Goal: Task Accomplishment & Management: Use online tool/utility

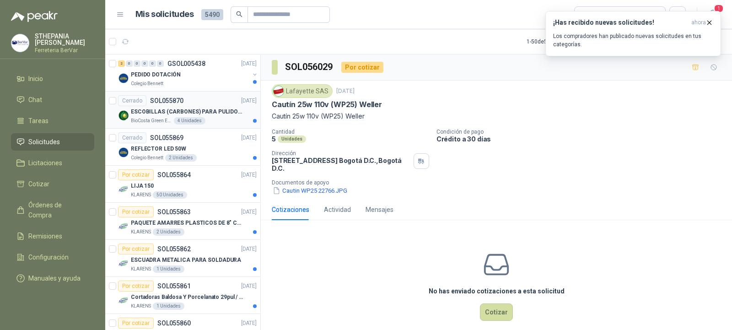
click at [148, 115] on p "ESCOBILLAS (CARBONES) PARA PULIDORA DEWALT" at bounding box center [188, 112] width 114 height 9
click at [212, 140] on div "Cerrado SOL055869 [DATE]" at bounding box center [187, 137] width 139 height 11
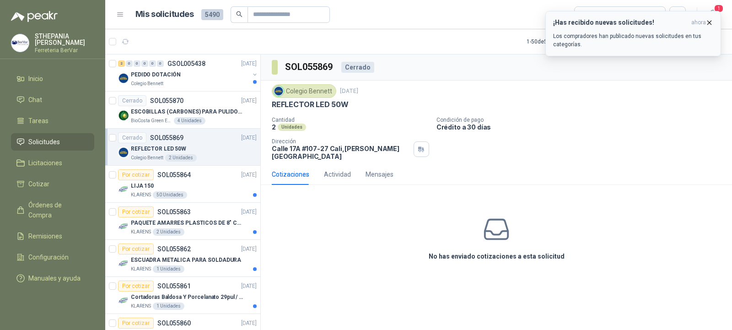
click at [709, 20] on icon "button" at bounding box center [709, 23] width 8 height 8
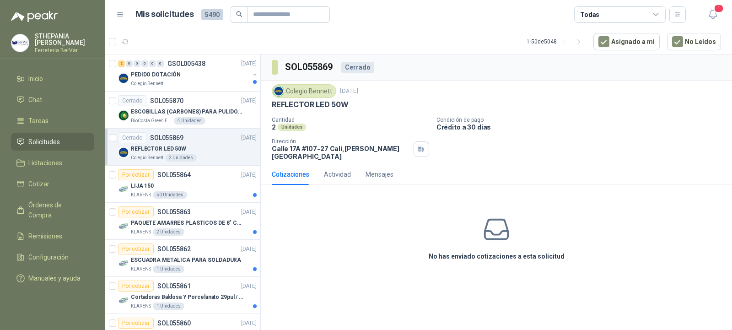
click at [267, 122] on div "Colegio [PERSON_NAME] [DATE] REFLECTOR LED 50W Cantidad 2 Unidades Condición de…" at bounding box center [496, 122] width 471 height 83
click at [294, 121] on p "Cantidad" at bounding box center [350, 120] width 157 height 6
click at [337, 164] on div "Actividad" at bounding box center [337, 174] width 27 height 21
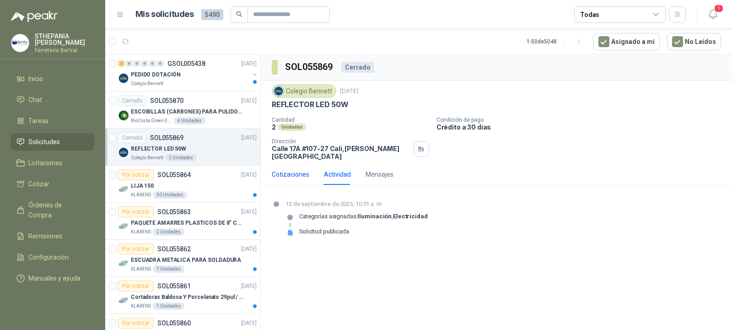
click at [294, 170] on div "Cotizaciones" at bounding box center [291, 174] width 38 height 10
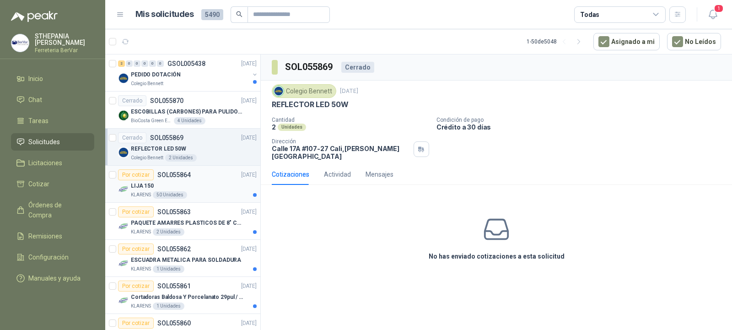
click at [198, 175] on div "Por cotizar SOL055864 [DATE]" at bounding box center [187, 174] width 139 height 11
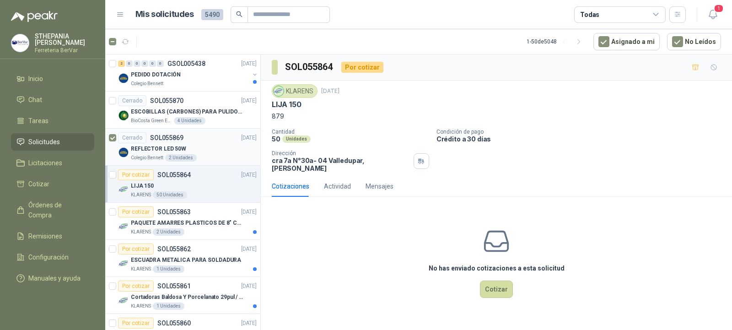
click at [203, 143] on div "REFLECTOR LED 50W" at bounding box center [194, 148] width 126 height 11
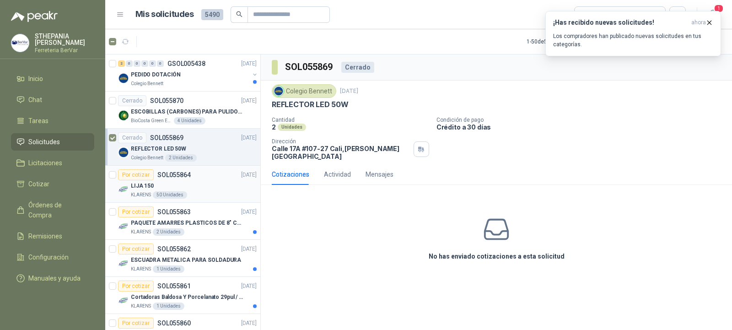
click at [183, 179] on div "Por cotizar SOL055864" at bounding box center [154, 174] width 73 height 11
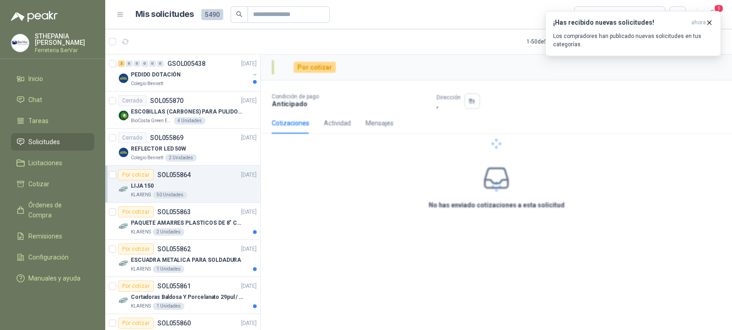
click at [196, 180] on div "LIJA 150" at bounding box center [194, 185] width 126 height 11
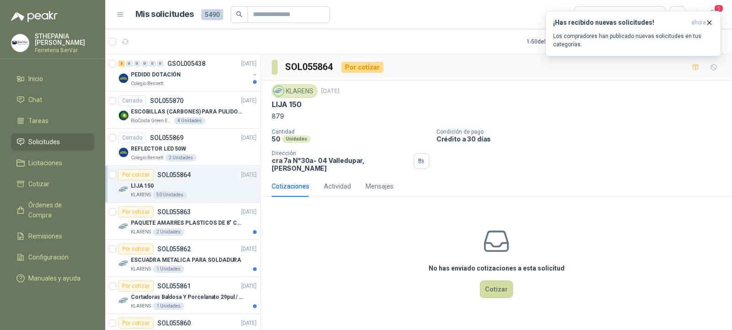
click at [135, 174] on div "Por cotizar" at bounding box center [136, 174] width 36 height 11
click at [232, 146] on div "REFLECTOR LED 50W" at bounding box center [194, 148] width 126 height 11
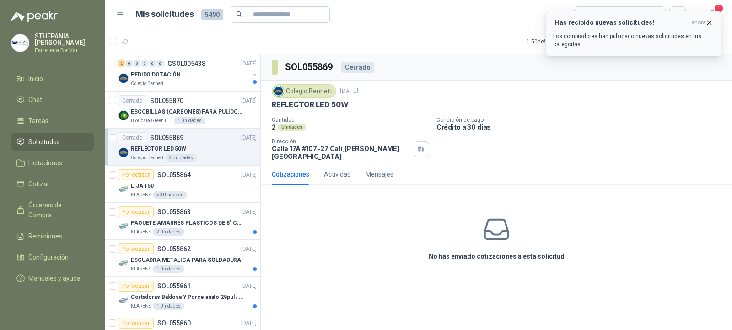
click at [709, 22] on icon "button" at bounding box center [710, 23] width 4 height 4
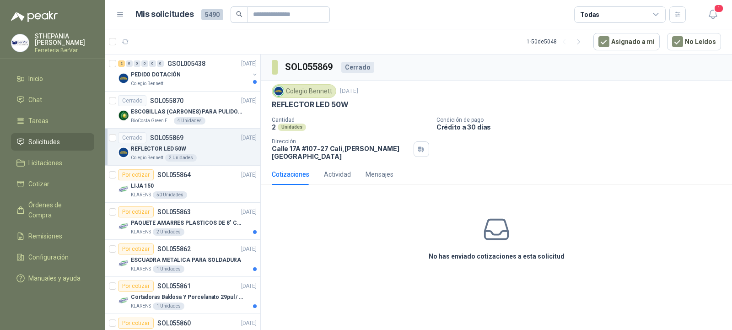
click at [312, 207] on div "No has enviado cotizaciones a esta solicitud" at bounding box center [496, 238] width 471 height 92
click at [339, 169] on div "Actividad" at bounding box center [337, 174] width 27 height 10
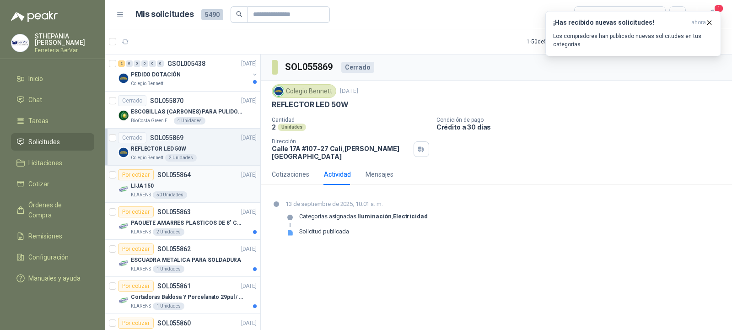
click at [215, 189] on div "LIJA 150" at bounding box center [194, 185] width 126 height 11
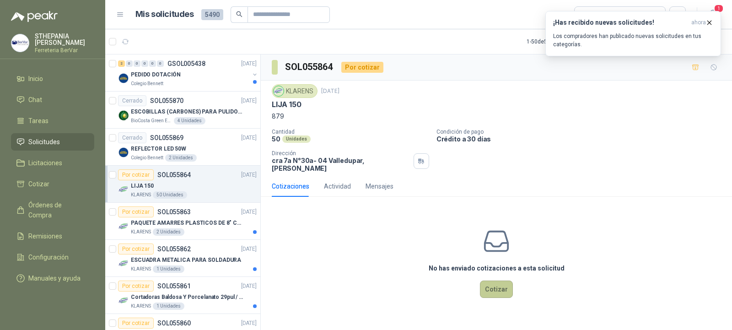
click at [503, 285] on button "Cotizar" at bounding box center [496, 288] width 33 height 17
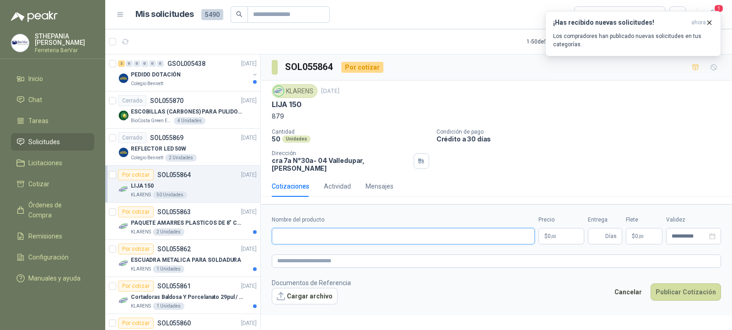
click at [330, 230] on input "Nombre del producto" at bounding box center [403, 236] width 263 height 16
click at [184, 211] on p "SOL055863" at bounding box center [173, 212] width 33 height 6
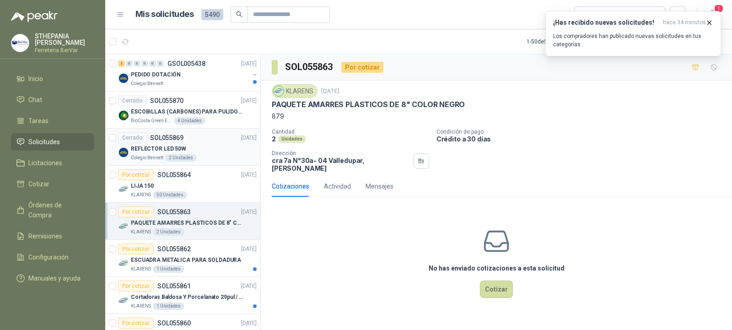
click at [157, 145] on p "REFLECTOR LED 50W" at bounding box center [158, 149] width 55 height 9
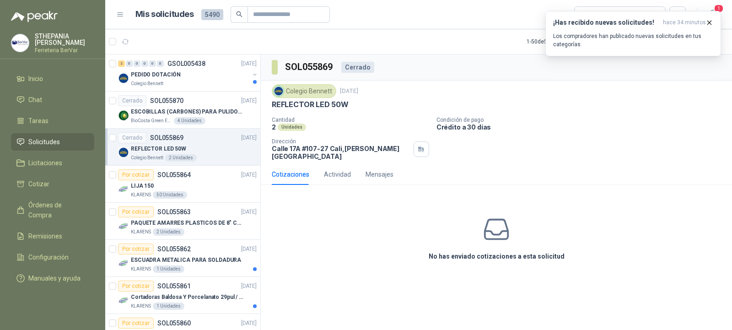
click at [202, 145] on div "REFLECTOR LED 50W" at bounding box center [194, 148] width 126 height 11
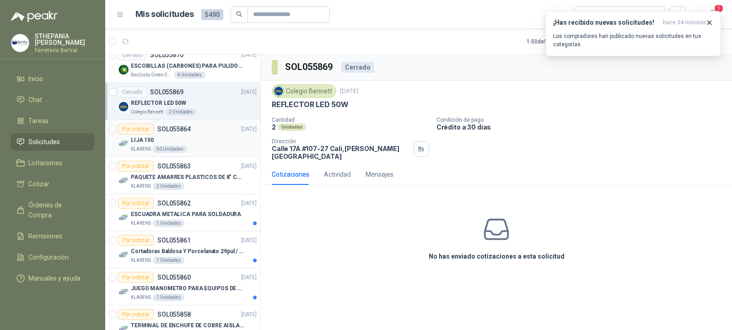
click at [192, 135] on div "LIJA 150" at bounding box center [194, 140] width 126 height 11
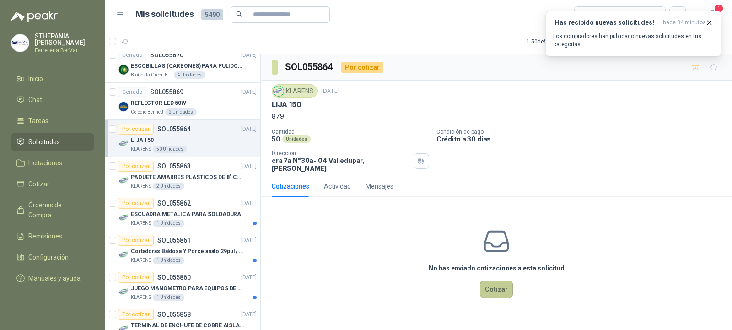
click at [495, 280] on button "Cotizar" at bounding box center [496, 288] width 33 height 17
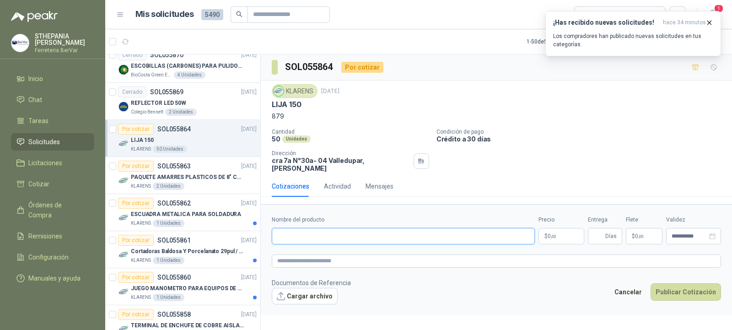
click at [369, 228] on input "Nombre del producto" at bounding box center [403, 236] width 263 height 16
click at [367, 231] on input "Nombre del producto" at bounding box center [403, 236] width 263 height 16
click at [351, 238] on input "Nombre del producto" at bounding box center [403, 236] width 263 height 16
click at [350, 235] on input "Nombre del producto" at bounding box center [403, 236] width 263 height 16
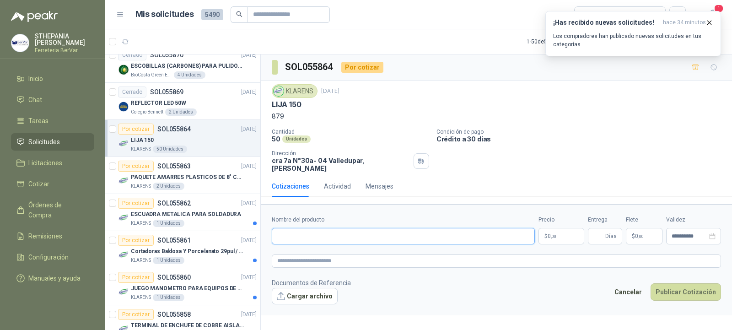
click at [291, 233] on input "Nombre del producto" at bounding box center [403, 236] width 263 height 16
paste input "**********"
click at [417, 230] on input "**********" at bounding box center [403, 236] width 263 height 16
type input "**********"
drag, startPoint x: 593, startPoint y: 231, endPoint x: 587, endPoint y: 230, distance: 6.0
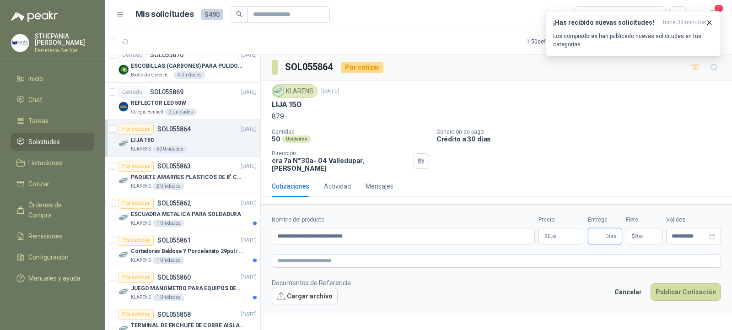
click at [593, 231] on input "Entrega" at bounding box center [598, 236] width 10 height 16
click at [587, 230] on div "**********" at bounding box center [496, 229] width 449 height 29
click at [574, 230] on body "STHEPANIA [PERSON_NAME] Ferreteria BerVar Inicio Chat Tareas Solicitudes Licita…" at bounding box center [366, 165] width 732 height 330
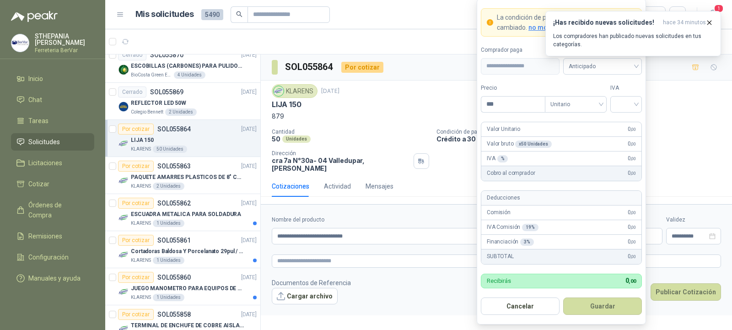
click at [556, 231] on div "IVA Comisión 19 % 0 ,00" at bounding box center [561, 227] width 160 height 15
click at [517, 312] on button "Cancelar" at bounding box center [520, 305] width 79 height 17
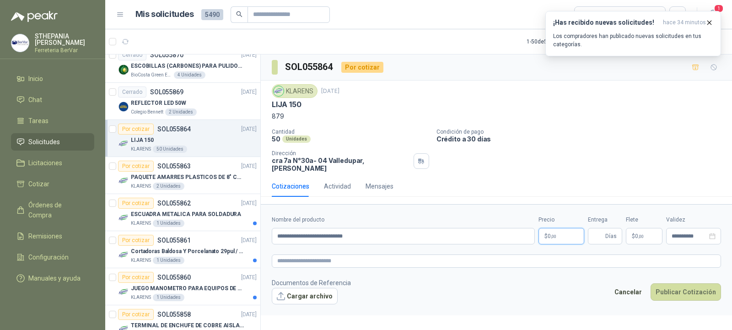
click at [549, 233] on span "0 ,00" at bounding box center [552, 235] width 9 height 5
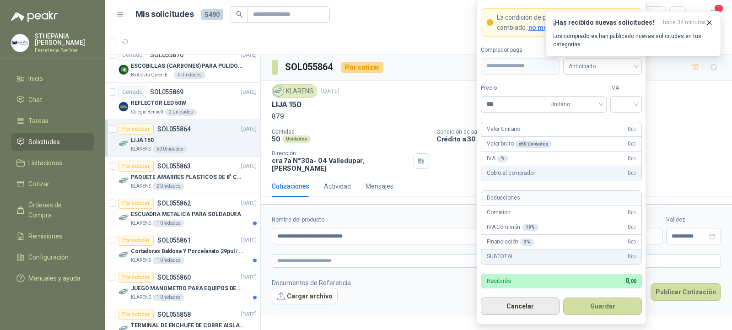
click at [516, 305] on button "Cancelar" at bounding box center [520, 305] width 79 height 17
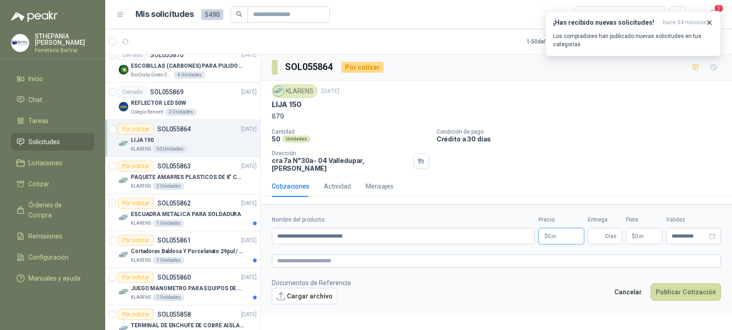
click at [549, 233] on span "0 ,00" at bounding box center [552, 235] width 9 height 5
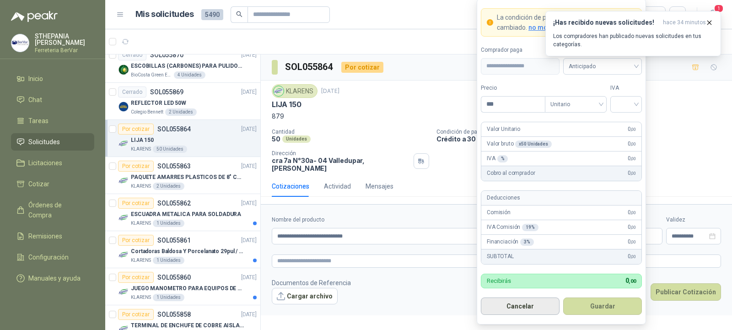
click at [518, 300] on button "Cancelar" at bounding box center [520, 305] width 79 height 17
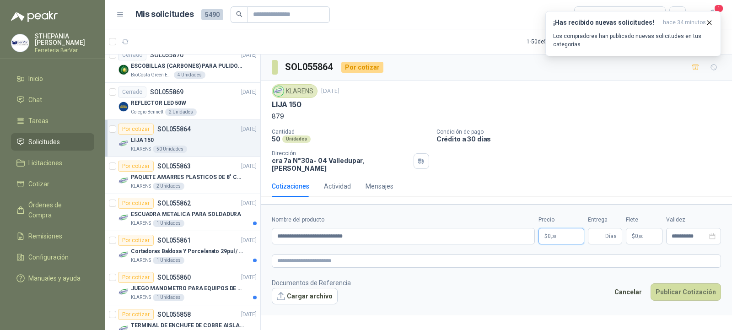
click at [561, 228] on p "$ 0 ,00" at bounding box center [562, 236] width 46 height 16
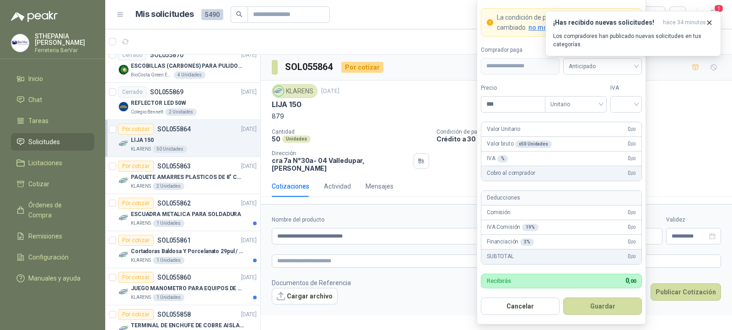
click at [415, 142] on div "50 Unidades" at bounding box center [350, 139] width 157 height 8
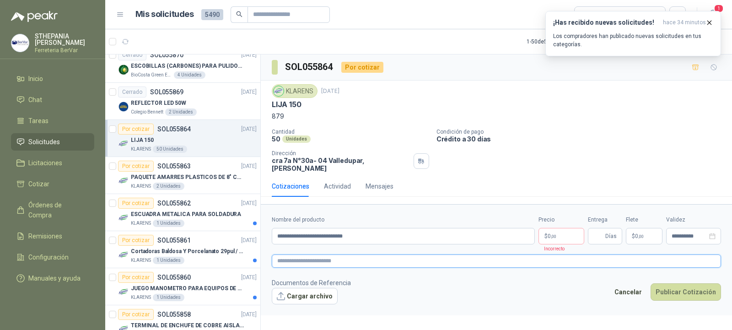
click at [440, 255] on textarea at bounding box center [496, 260] width 449 height 13
click at [414, 228] on input "**********" at bounding box center [403, 236] width 263 height 16
click at [278, 230] on input "**********" at bounding box center [403, 236] width 263 height 16
click at [559, 231] on p "$ 0 ,00" at bounding box center [562, 236] width 46 height 16
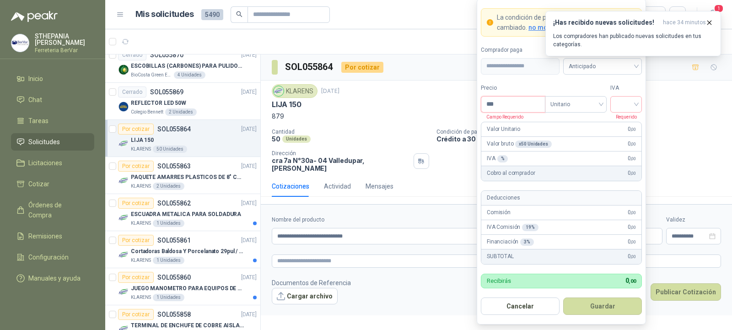
click at [519, 100] on input "***" at bounding box center [513, 105] width 64 height 16
click at [500, 99] on input "***" at bounding box center [513, 105] width 64 height 16
type input "*******"
click at [623, 102] on input "search" at bounding box center [626, 104] width 21 height 14
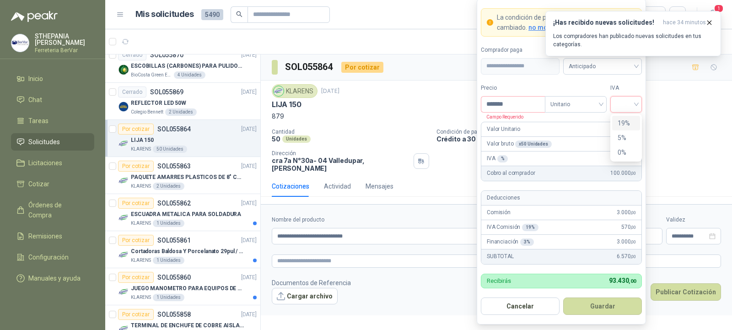
click at [628, 122] on div "19%" at bounding box center [626, 123] width 17 height 10
click at [606, 67] on span "Anticipado" at bounding box center [603, 66] width 68 height 14
click at [597, 306] on button "Guardar" at bounding box center [602, 305] width 79 height 17
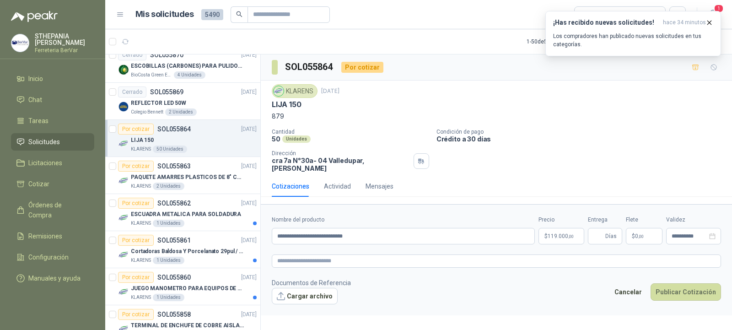
click at [640, 234] on span ",00" at bounding box center [640, 236] width 5 height 5
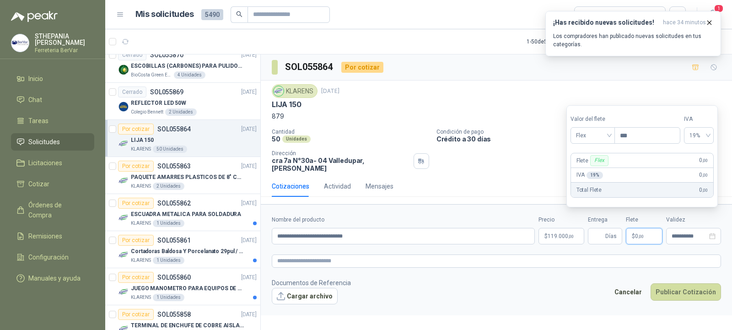
click at [674, 88] on div "KLARENS [DATE]" at bounding box center [496, 91] width 449 height 14
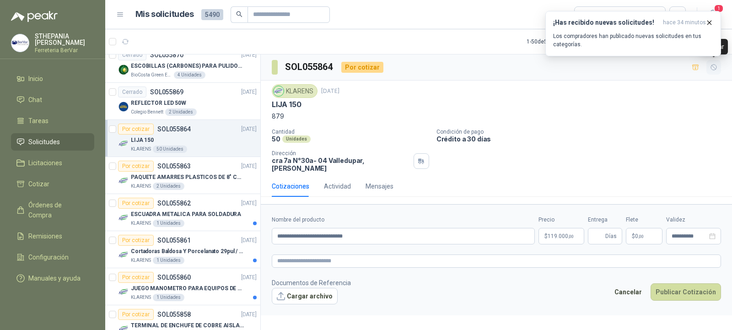
click at [716, 67] on icon "button" at bounding box center [713, 67] width 5 height 5
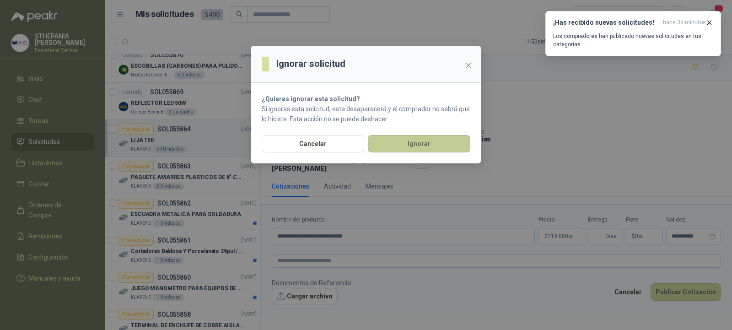
click at [415, 142] on button "Ignorar" at bounding box center [419, 143] width 102 height 17
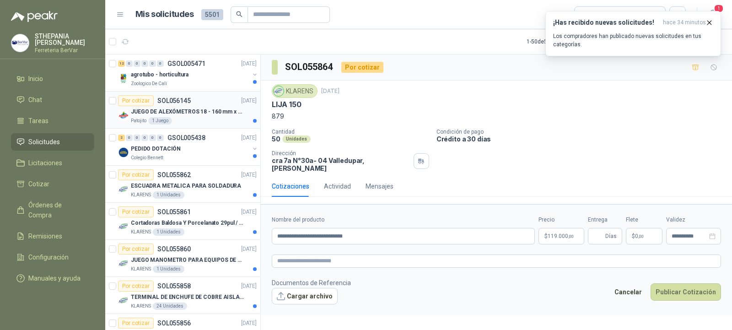
click at [228, 113] on p "JUEGO DE ALEXÓMETROS 18 - 160 mm x 0,01 mm 2824-S3" at bounding box center [188, 112] width 114 height 9
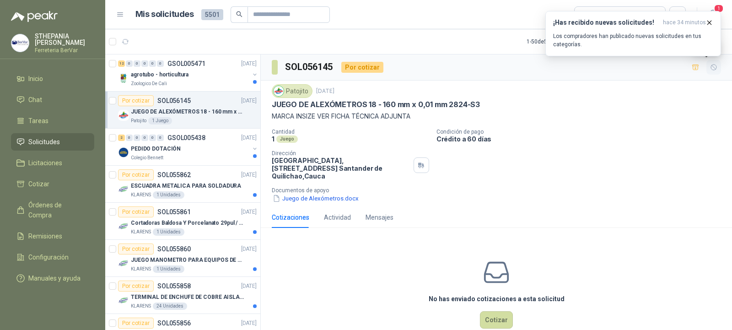
click at [711, 70] on icon "button" at bounding box center [713, 67] width 5 height 5
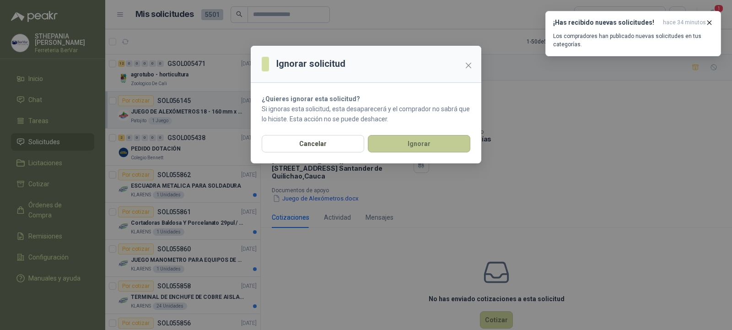
click at [432, 150] on button "Ignorar" at bounding box center [419, 143] width 102 height 17
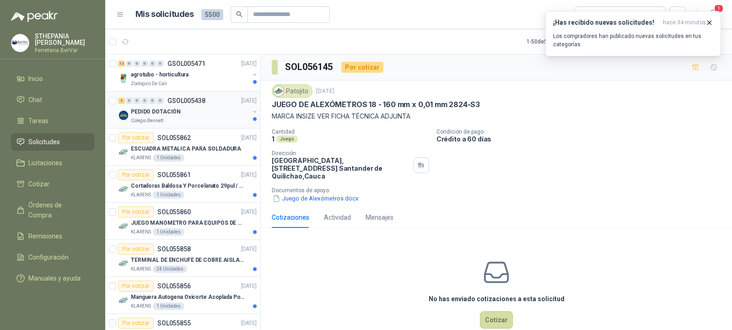
click at [228, 114] on div "PEDIDO DOTACIÓN" at bounding box center [190, 111] width 118 height 11
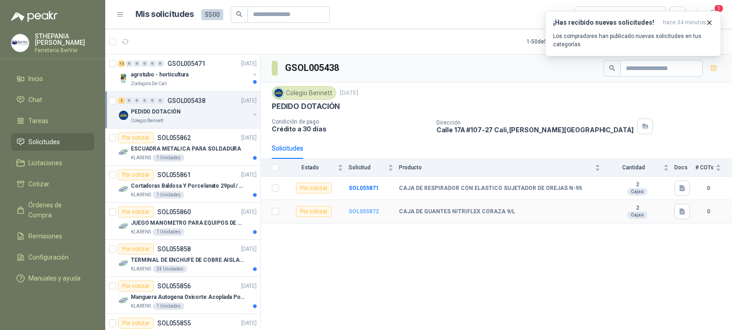
click at [370, 212] on b "SOL055872" at bounding box center [364, 211] width 30 height 6
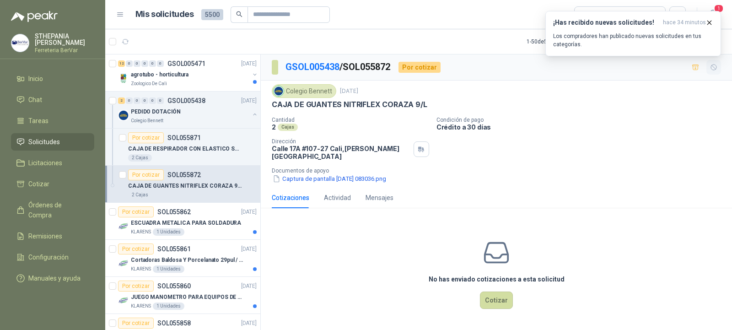
click at [712, 66] on icon "button" at bounding box center [714, 68] width 8 height 8
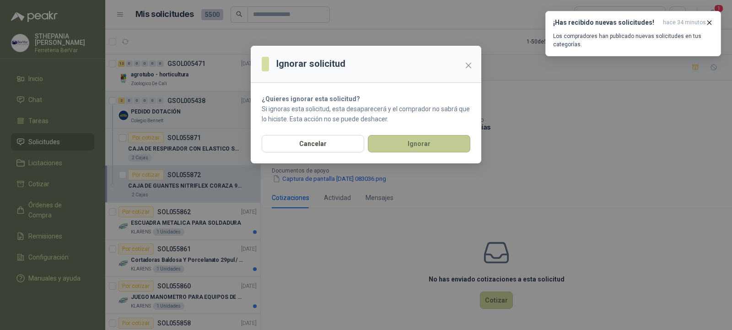
click at [422, 145] on button "Ignorar" at bounding box center [419, 143] width 102 height 17
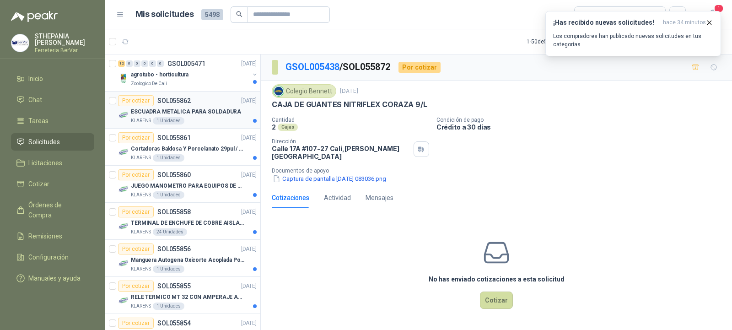
click at [227, 115] on p "ESCUADRA METALICA PARA SOLDADURA" at bounding box center [186, 112] width 110 height 9
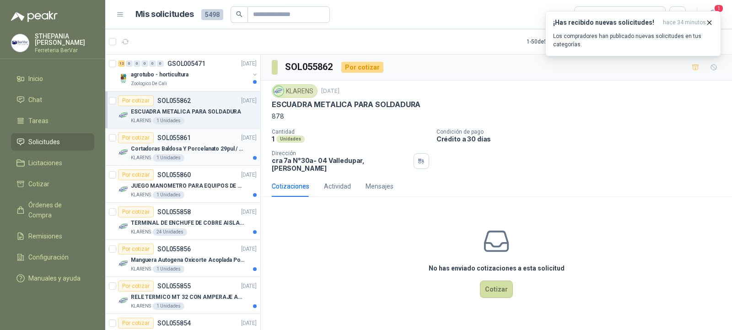
click at [212, 149] on p "Cortadoras Baldosa Y Porcelanato 29pul / 74cm - Truper 15827" at bounding box center [188, 149] width 114 height 9
